Goal: Navigation & Orientation: Find specific page/section

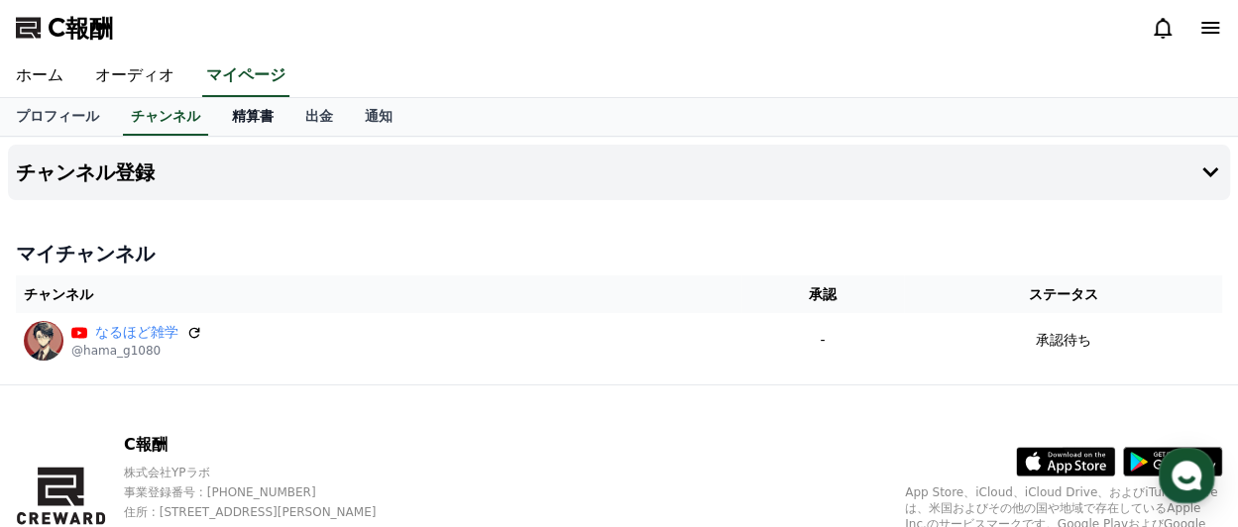
click at [232, 118] on font "精算書" at bounding box center [253, 116] width 42 height 16
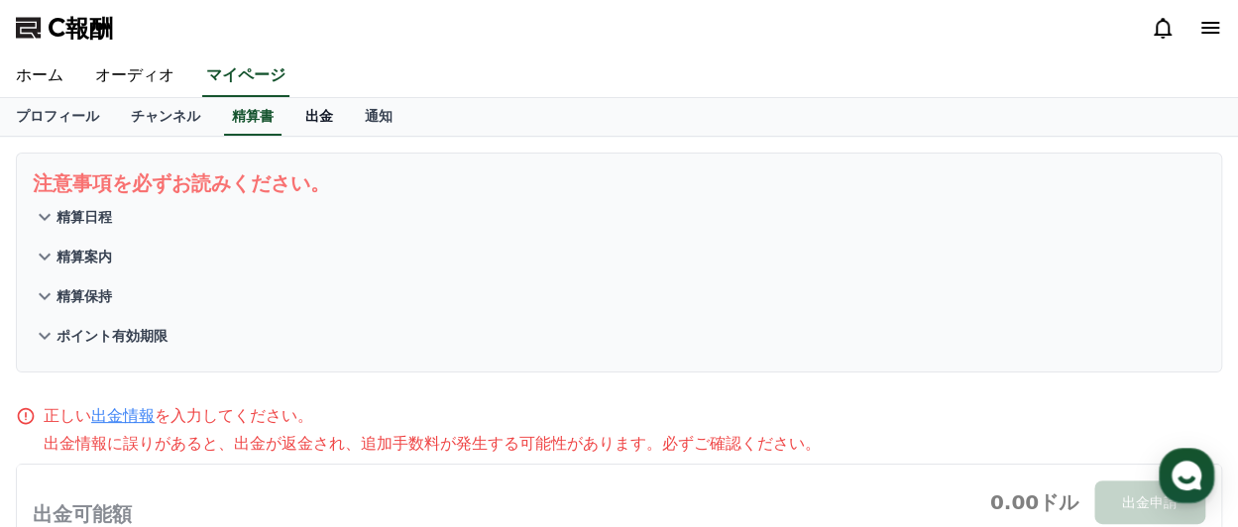
click at [305, 118] on font "出金" at bounding box center [319, 116] width 28 height 16
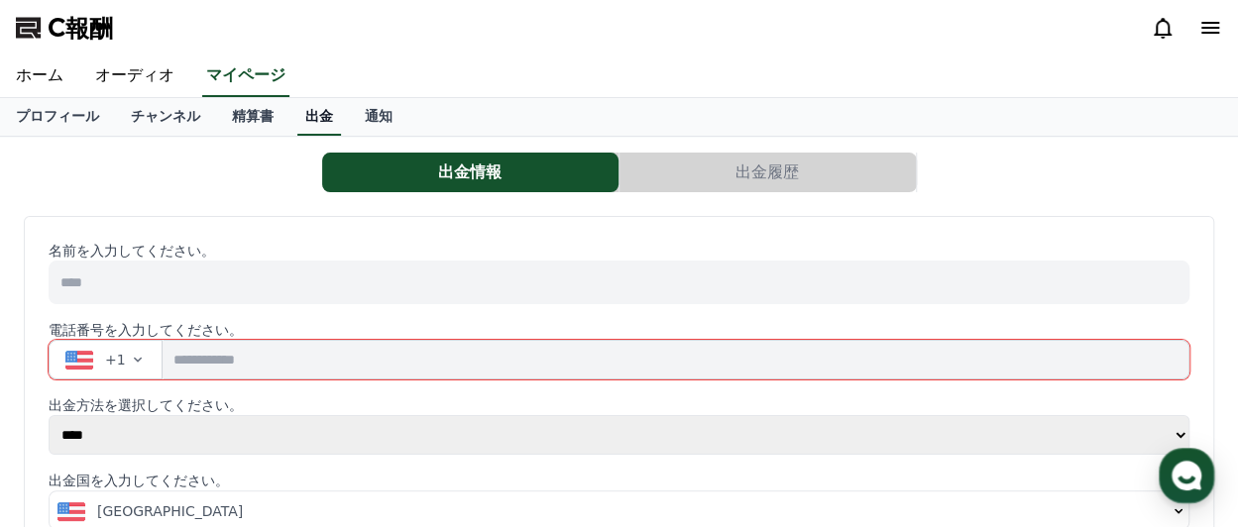
select select
click at [365, 120] on font "通知" at bounding box center [379, 116] width 28 height 16
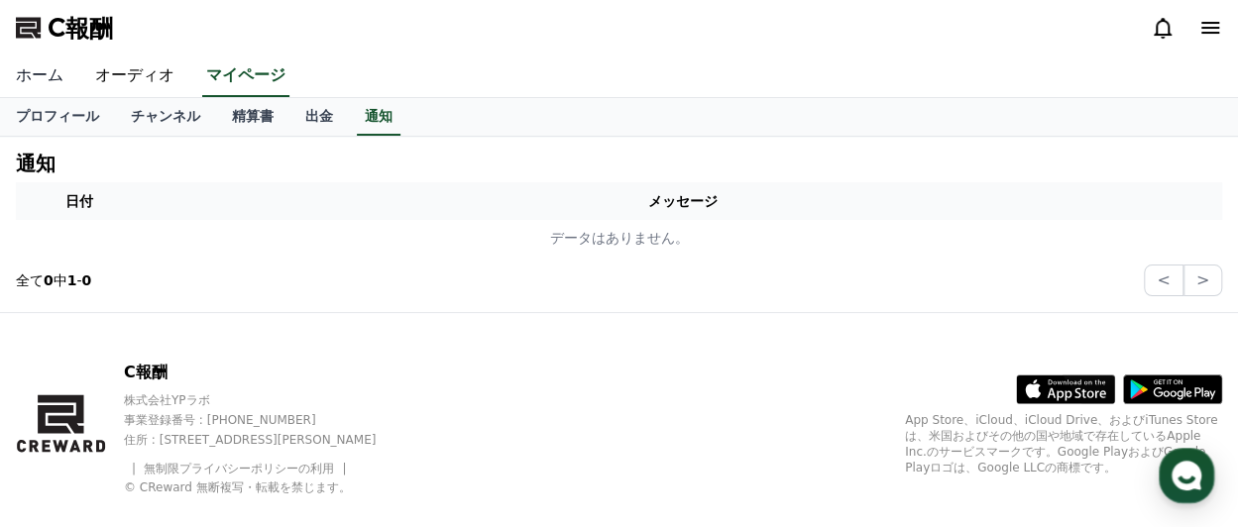
click at [47, 78] on font "ホーム" at bounding box center [40, 74] width 48 height 19
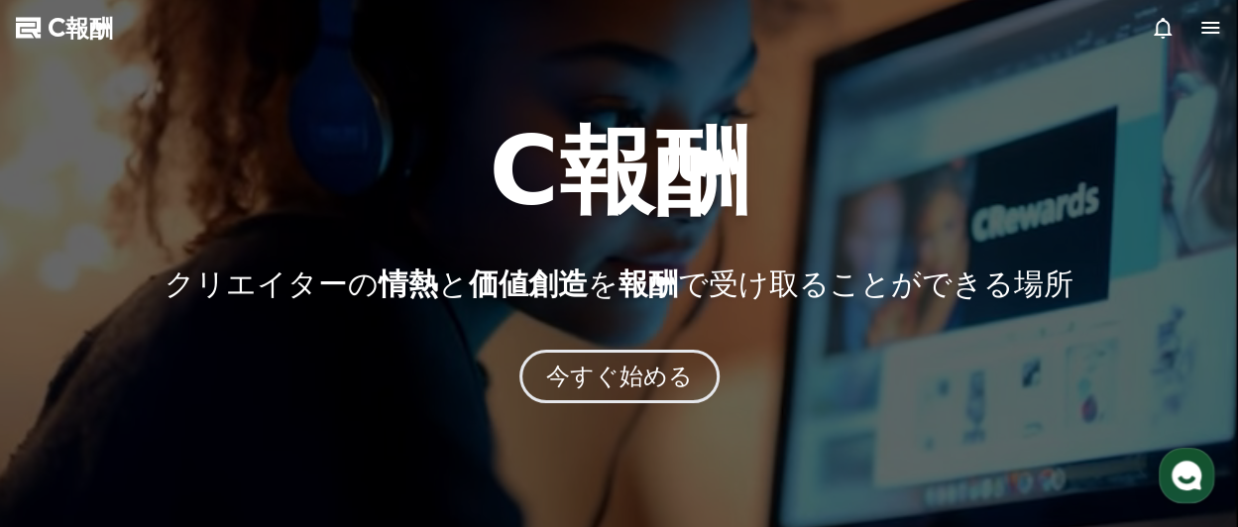
click at [1158, 24] on icon at bounding box center [1163, 28] width 18 height 21
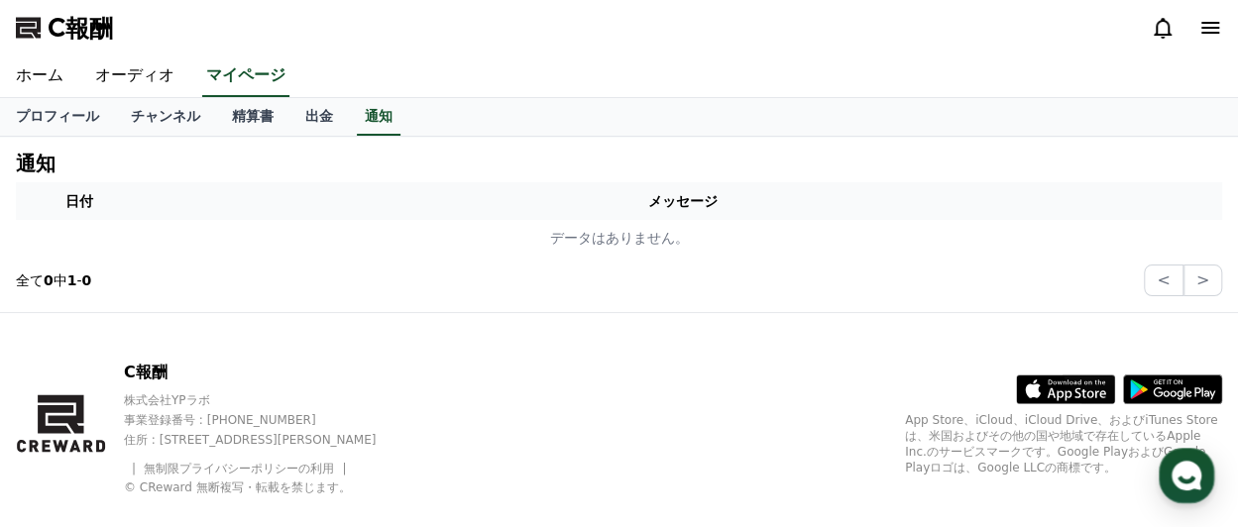
click at [1213, 25] on icon at bounding box center [1211, 28] width 24 height 24
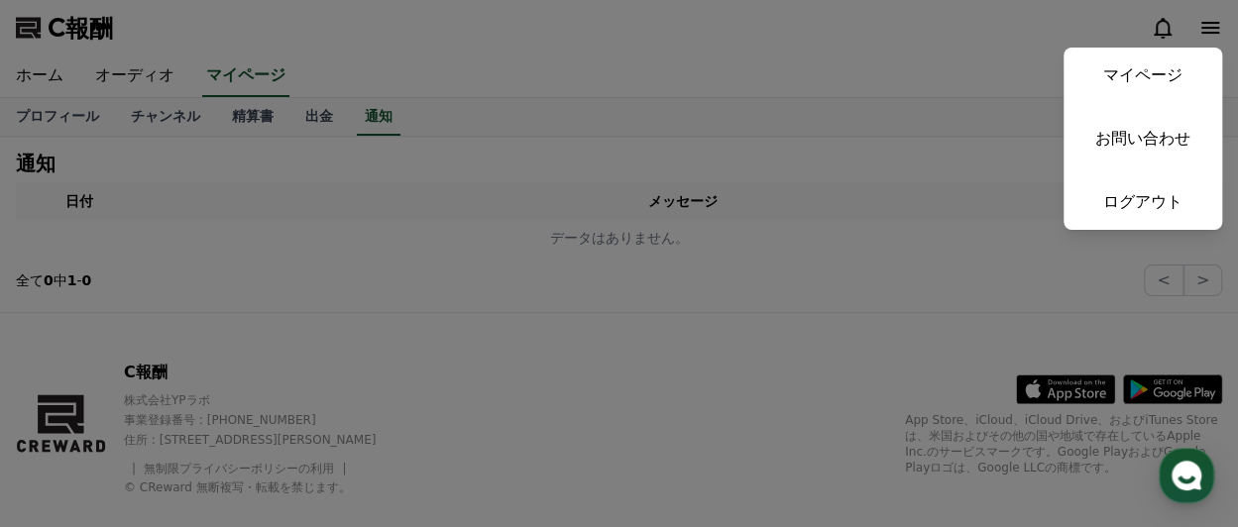
click at [989, 85] on button "近い" at bounding box center [619, 263] width 1238 height 527
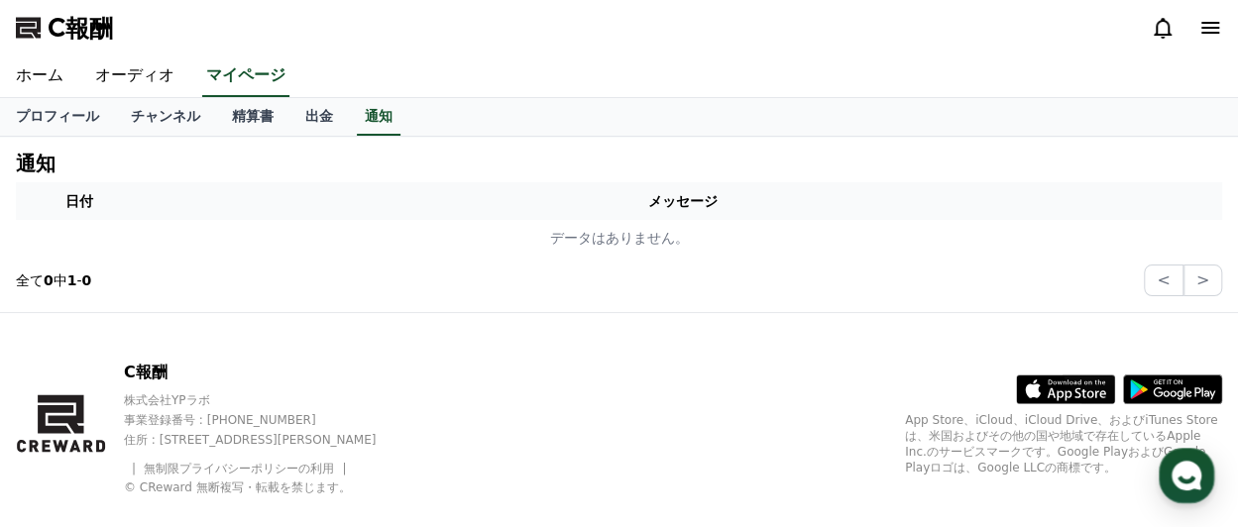
click at [731, 19] on div "C報酬" at bounding box center [619, 28] width 1238 height 56
click at [32, 112] on font "プロフィール" at bounding box center [57, 116] width 83 height 16
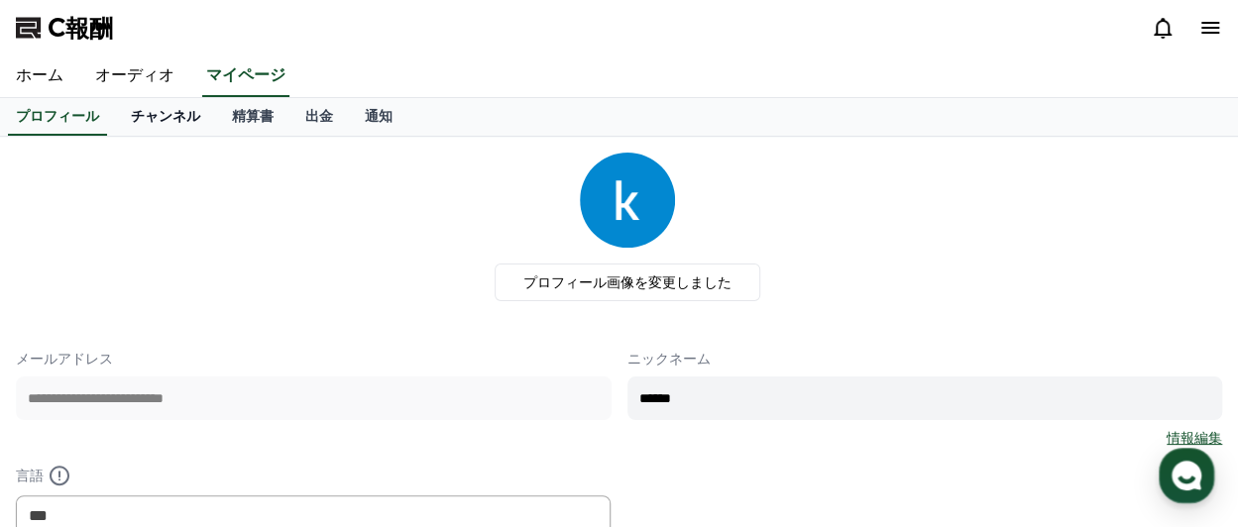
click at [131, 118] on font "チャンネル" at bounding box center [165, 116] width 69 height 16
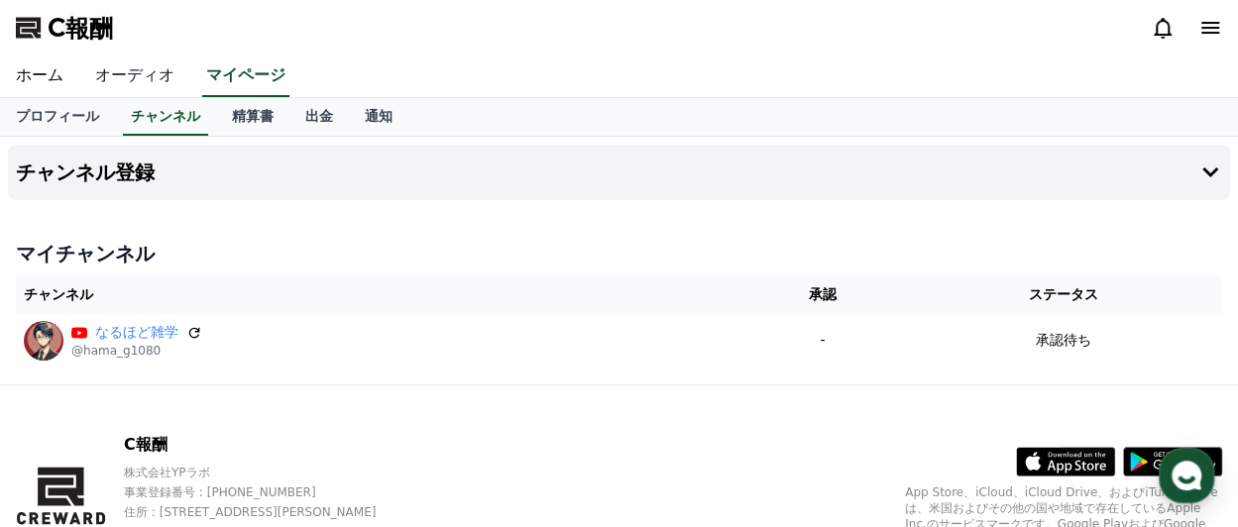
click at [137, 69] on font "オーディオ" at bounding box center [134, 74] width 79 height 19
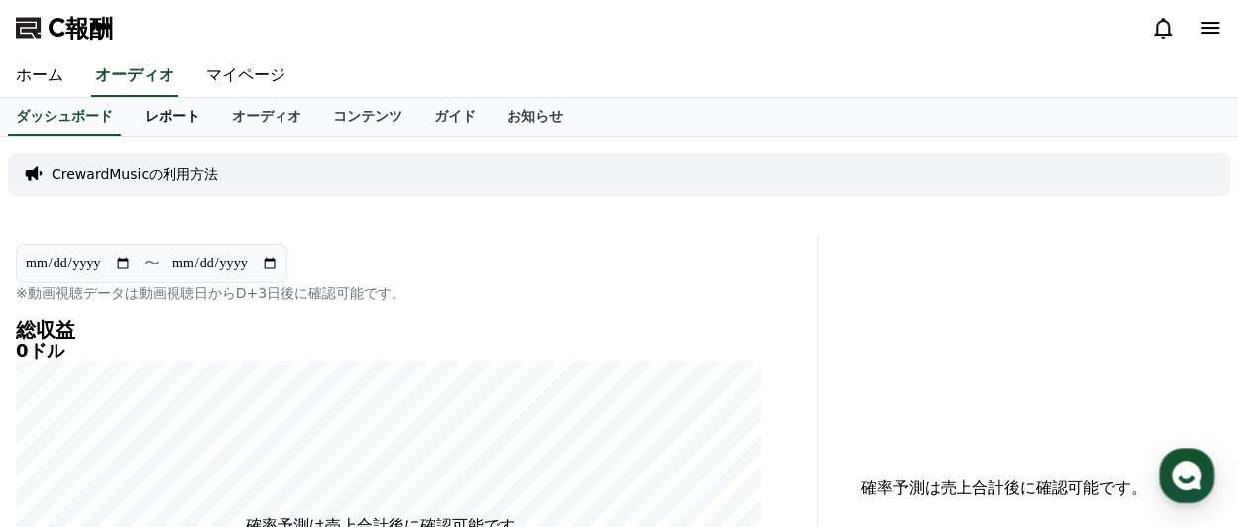
click at [145, 121] on font "レポート" at bounding box center [173, 116] width 56 height 16
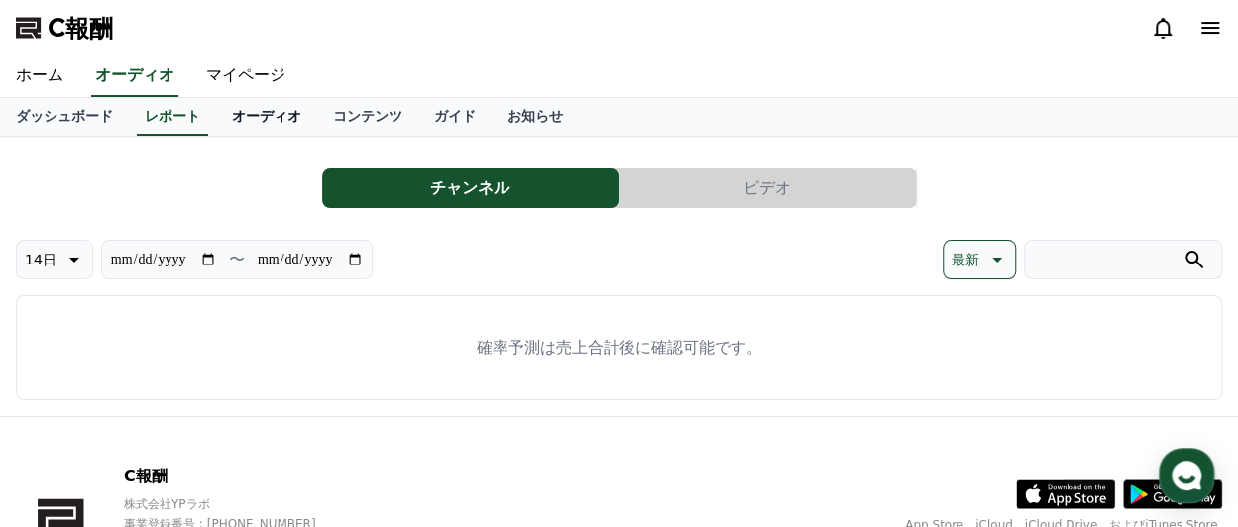
click at [232, 117] on font "オーディオ" at bounding box center [266, 116] width 69 height 16
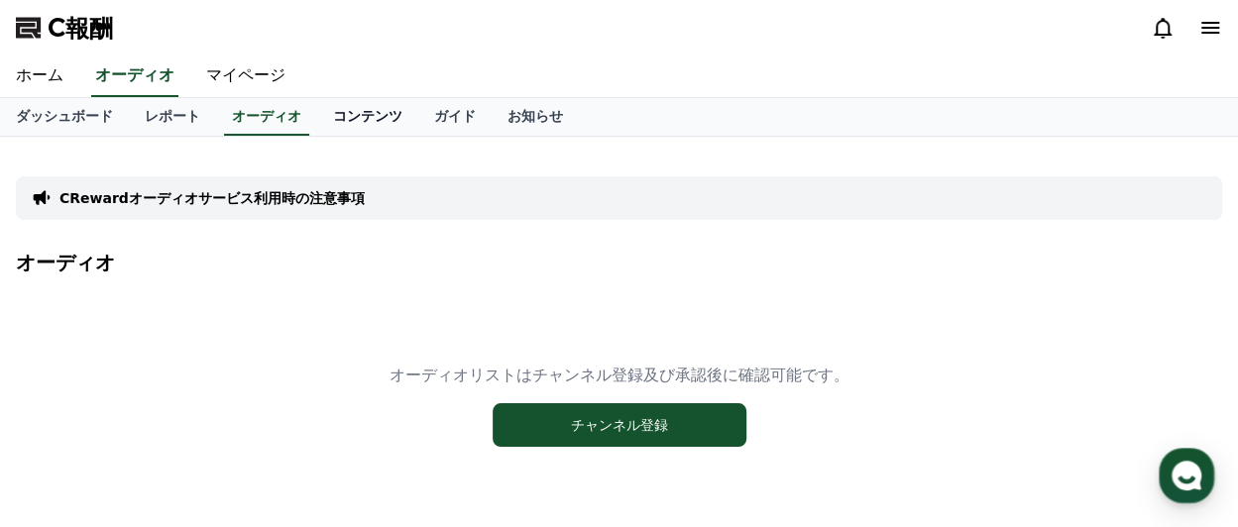
click at [333, 122] on font "コンテンツ" at bounding box center [367, 116] width 69 height 16
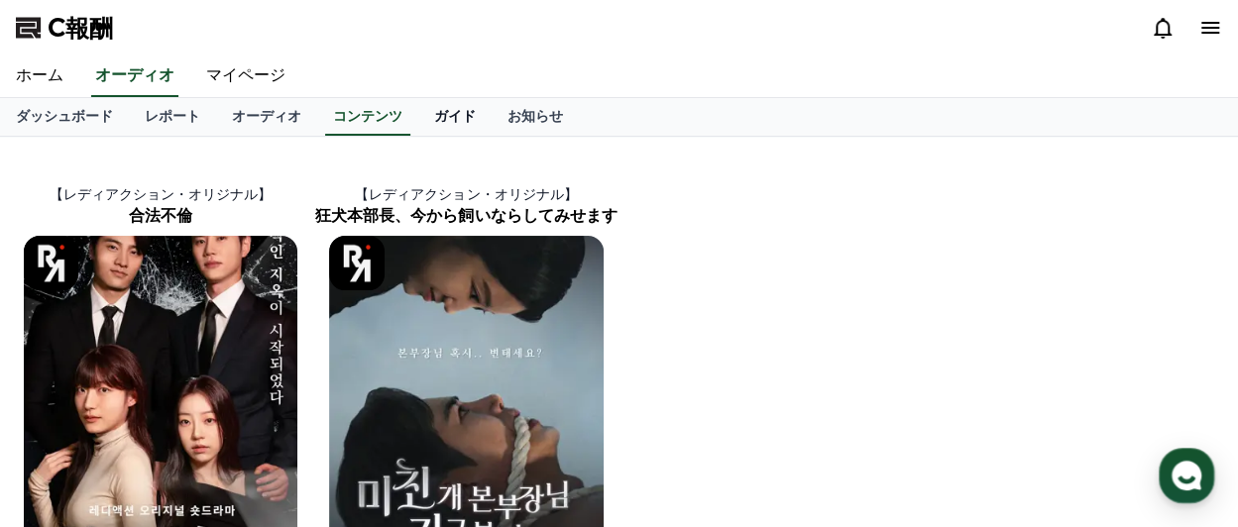
click at [434, 118] on font "ガイド" at bounding box center [455, 116] width 42 height 16
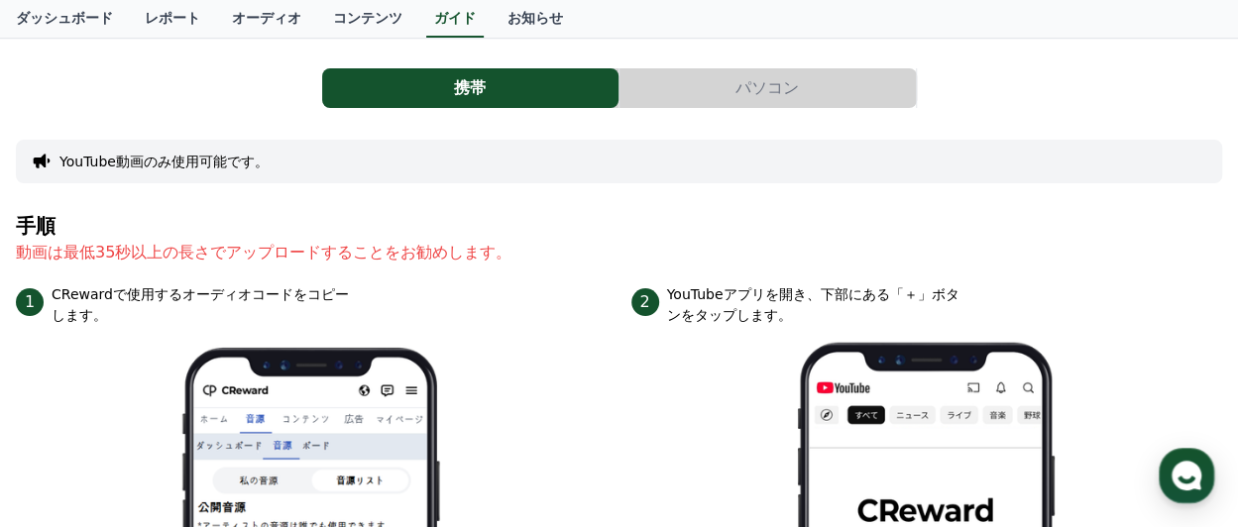
scroll to position [99, 0]
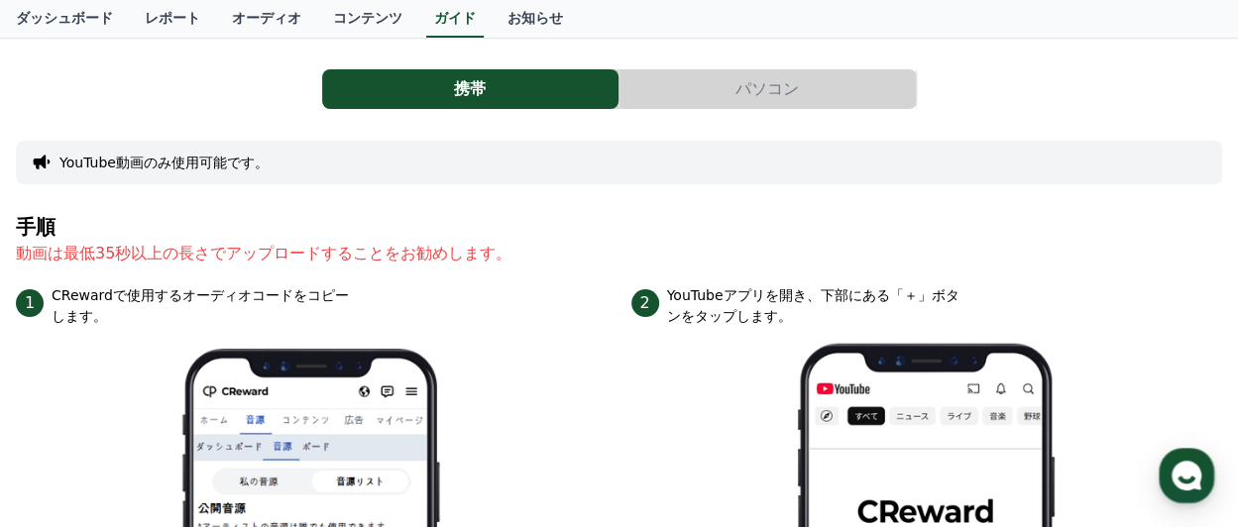
click at [753, 96] on font "パソコン" at bounding box center [767, 88] width 63 height 19
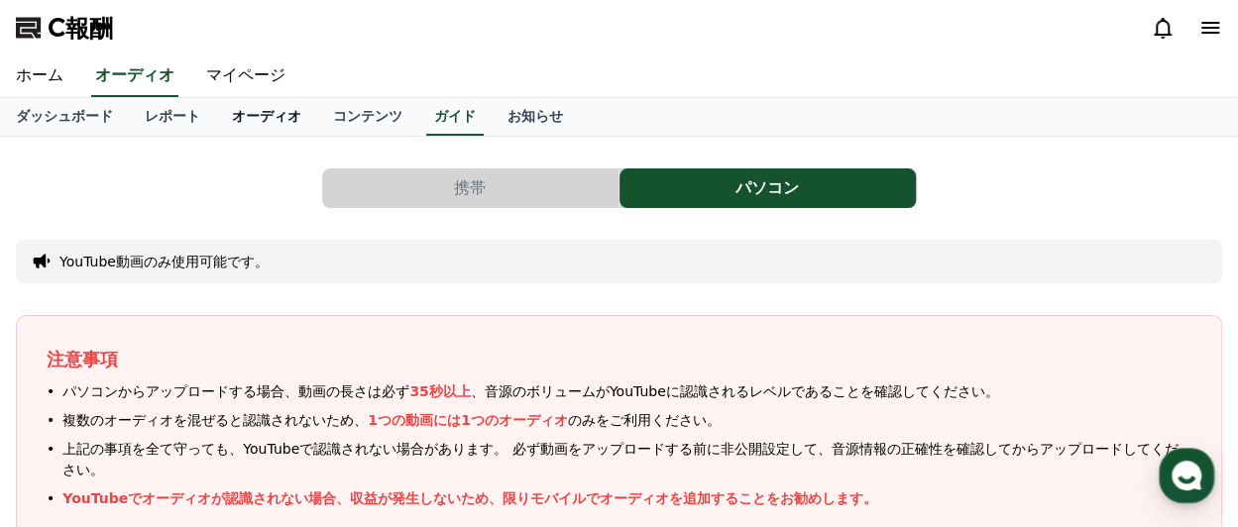
click at [233, 110] on font "オーディオ" at bounding box center [266, 116] width 69 height 16
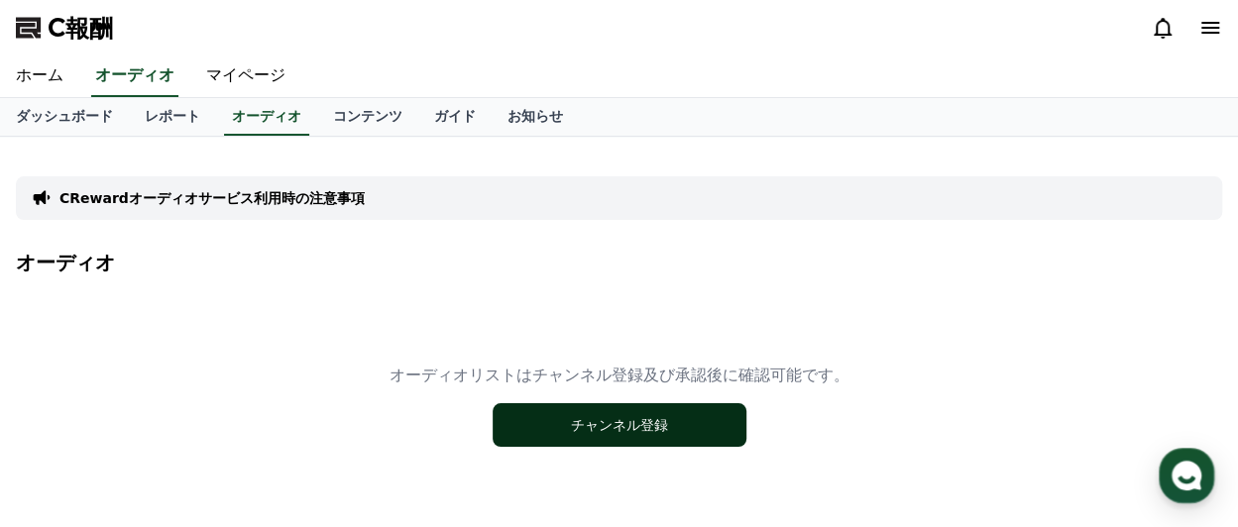
click at [622, 423] on font "チャンネル登録" at bounding box center [619, 425] width 97 height 16
